Goal: Task Accomplishment & Management: Use online tool/utility

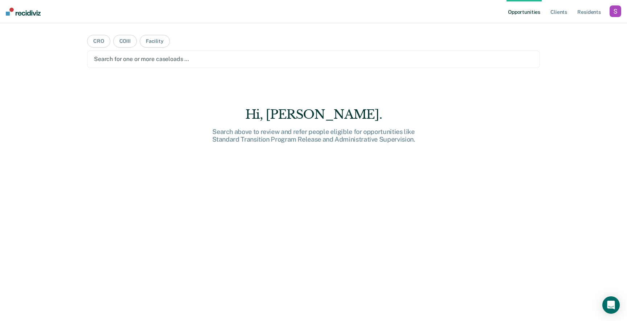
click at [618, 16] on div "button" at bounding box center [616, 11] width 12 height 12
click at [575, 26] on div "Profile How it works Log Out" at bounding box center [586, 39] width 70 height 36
click at [571, 28] on link "Profile" at bounding box center [586, 29] width 58 height 6
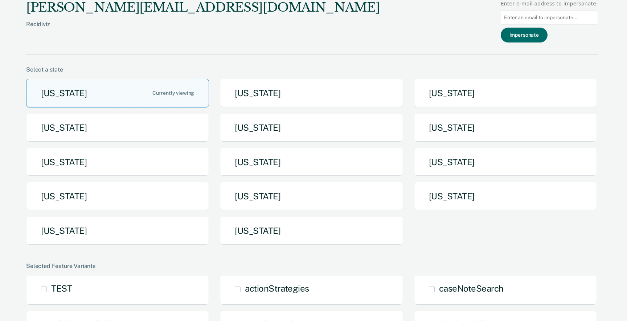
click at [573, 16] on input at bounding box center [549, 18] width 97 height 14
paste input "[EMAIL_ADDRESS][PERSON_NAME][DOMAIN_NAME][US_STATE]"
type input "[EMAIL_ADDRESS][PERSON_NAME][DOMAIN_NAME][US_STATE]"
click at [539, 36] on button "Impersonate" at bounding box center [524, 35] width 47 height 15
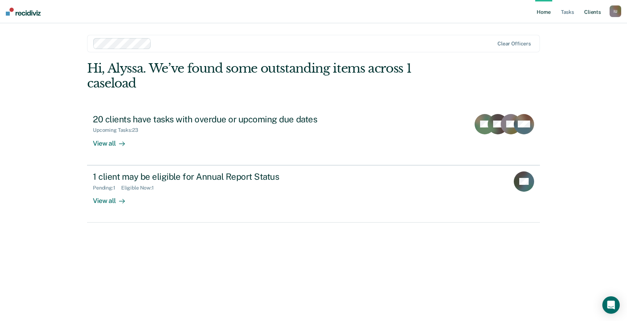
click at [597, 16] on link "Client s" at bounding box center [593, 11] width 20 height 23
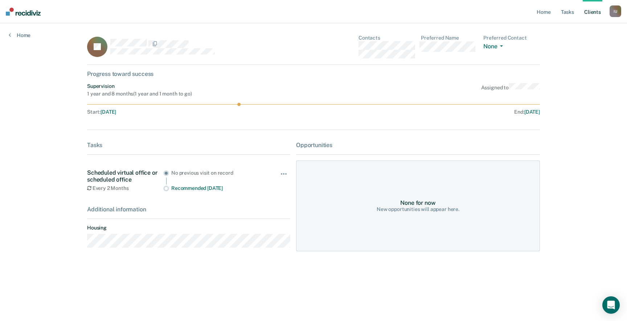
click at [591, 14] on link "Client s" at bounding box center [593, 11] width 20 height 23
click at [108, 173] on div "Scheduled virtual office or scheduled office" at bounding box center [125, 176] width 76 height 14
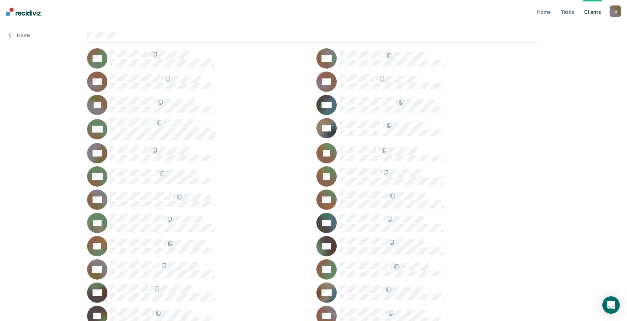
scroll to position [327, 0]
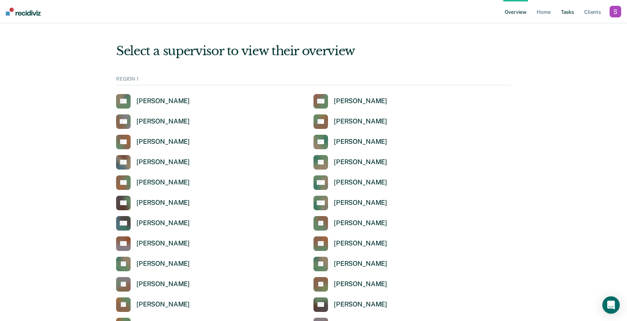
click at [564, 8] on link "Tasks" at bounding box center [568, 11] width 16 height 23
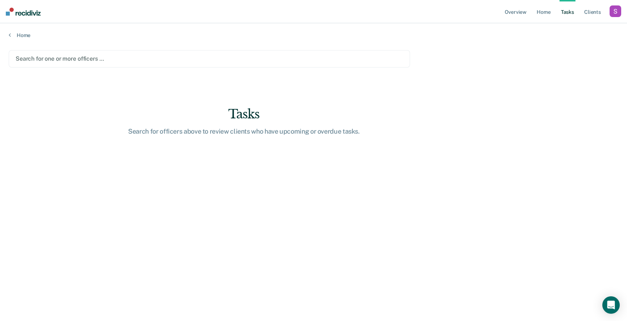
click at [288, 66] on div "Search for one or more officers …" at bounding box center [209, 58] width 401 height 17
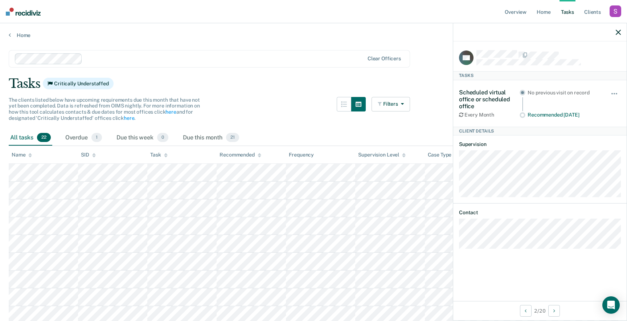
click at [538, 92] on div "No previous visit on record" at bounding box center [564, 93] width 73 height 6
drag, startPoint x: 528, startPoint y: 91, endPoint x: 617, endPoint y: 90, distance: 88.5
click at [617, 90] on div "Scheduled virtual office or scheduled office Every 2 Months No previous visit o…" at bounding box center [540, 103] width 162 height 29
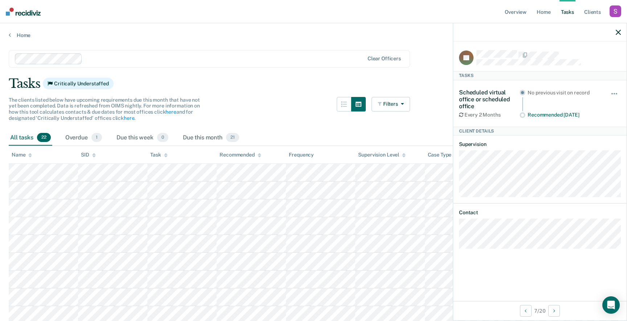
click at [548, 93] on div "No previous visit on record" at bounding box center [564, 93] width 73 height 6
copy div "No previous visit on record"
